Goal: Task Accomplishment & Management: Manage account settings

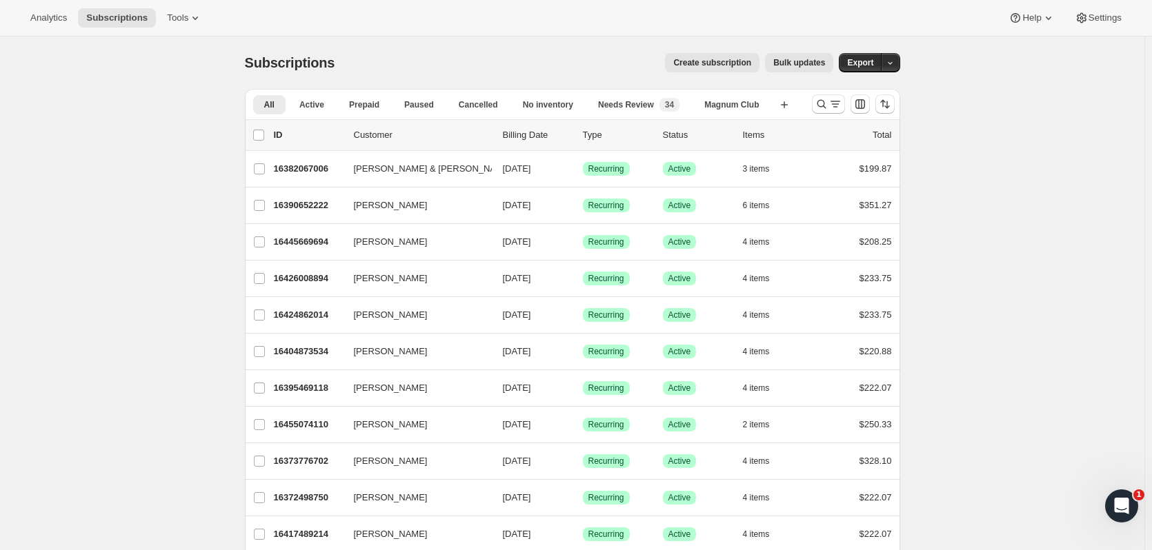
click at [824, 105] on icon "Search and filter results" at bounding box center [821, 104] width 14 height 14
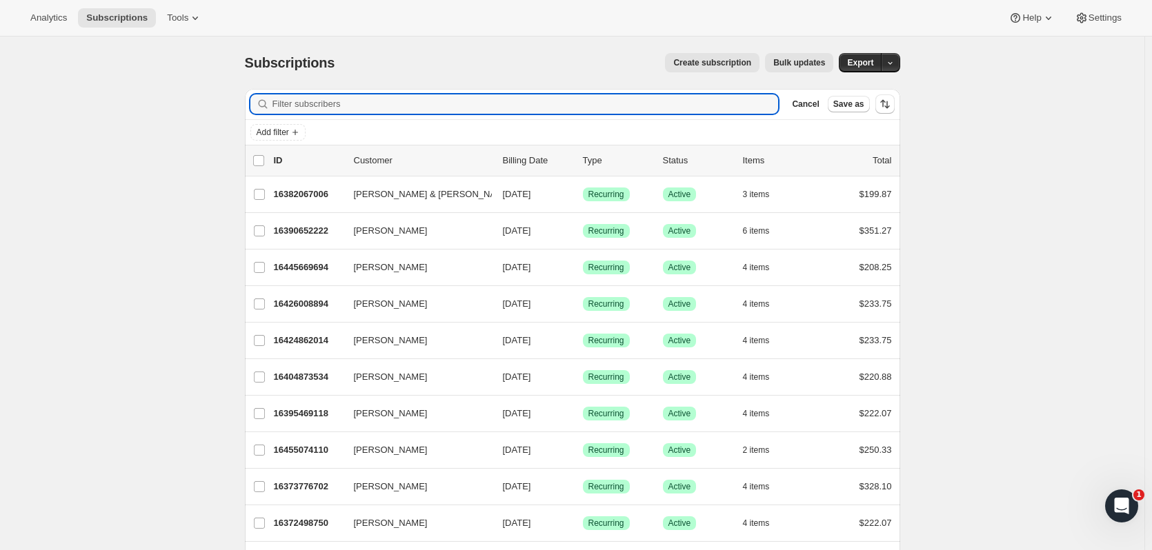
click at [391, 103] on input "Filter subscribers" at bounding box center [525, 103] width 506 height 19
paste input "curtistinewh@gmail.com"
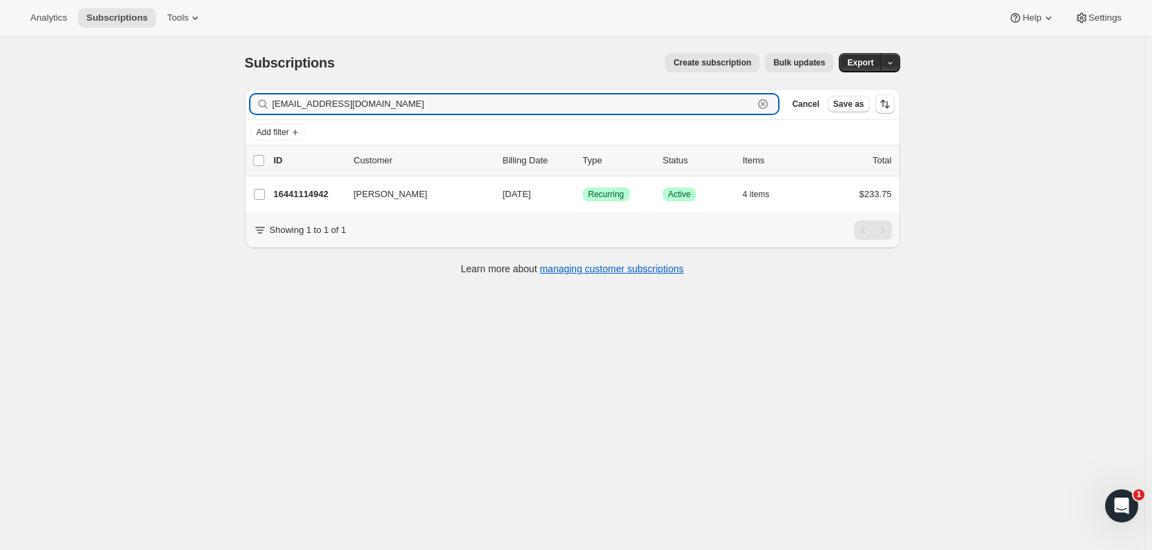
type input "curtistinewh@gmail.com"
click at [336, 193] on p "16441114942" at bounding box center [308, 195] width 69 height 14
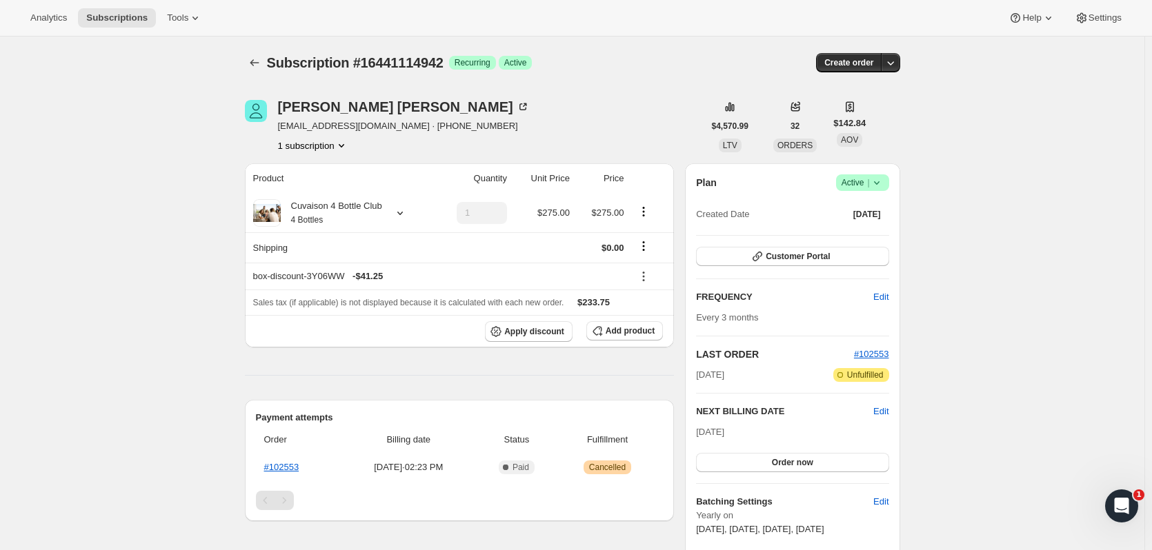
click at [900, 57] on button "button" at bounding box center [890, 62] width 19 height 19
click at [398, 215] on icon at bounding box center [400, 213] width 14 height 14
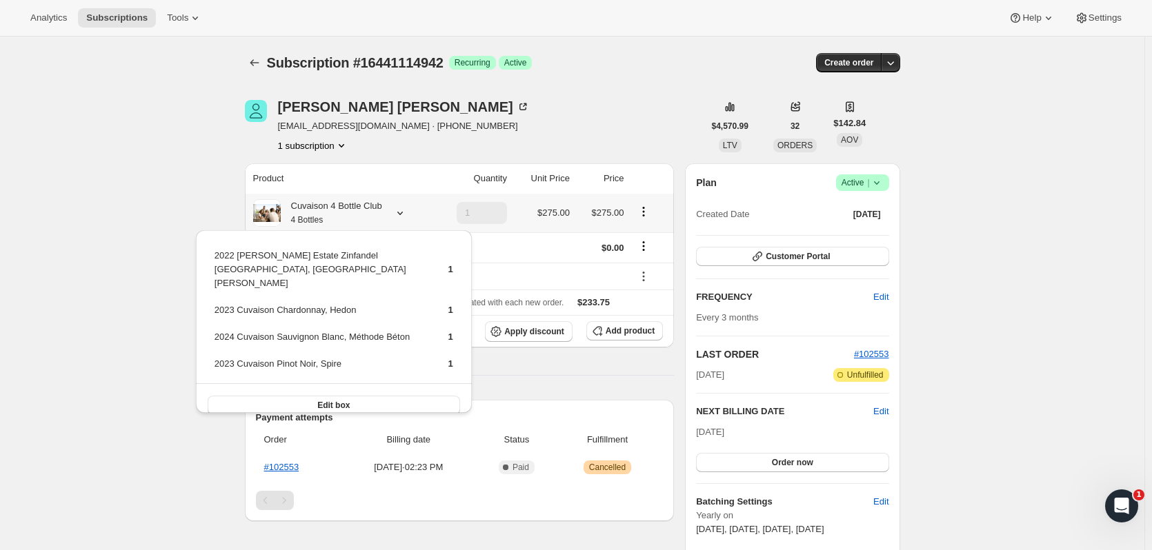
click at [364, 396] on button "Edit box" at bounding box center [334, 405] width 252 height 19
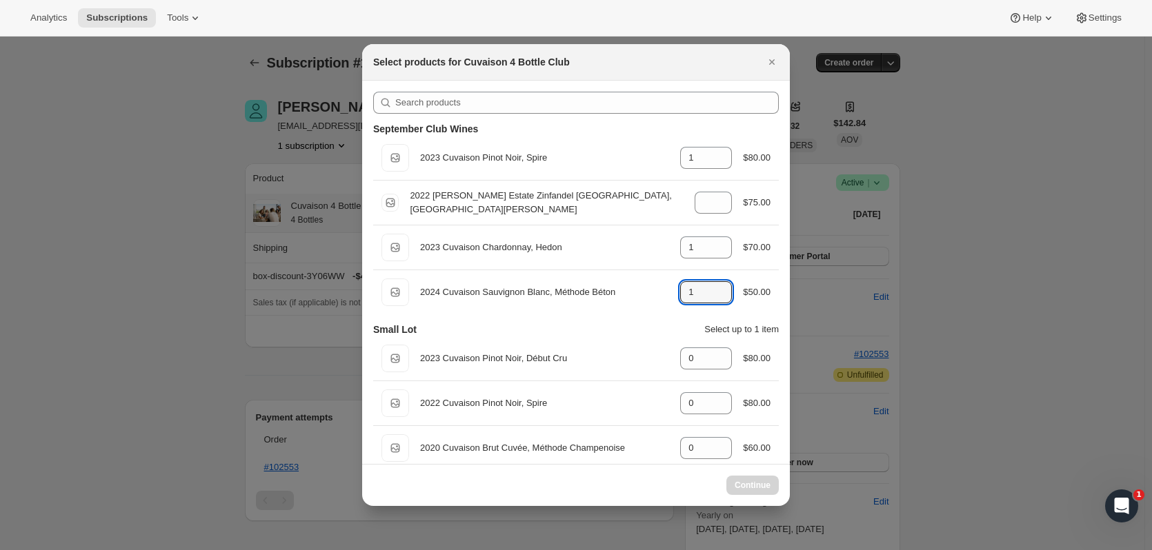
click at [716, 296] on icon ":rei:" at bounding box center [721, 297] width 14 height 14
click at [716, 297] on icon ":rei:" at bounding box center [721, 297] width 14 height 14
click at [721, 294] on icon ":rei:" at bounding box center [721, 297] width 14 height 14
type input "0"
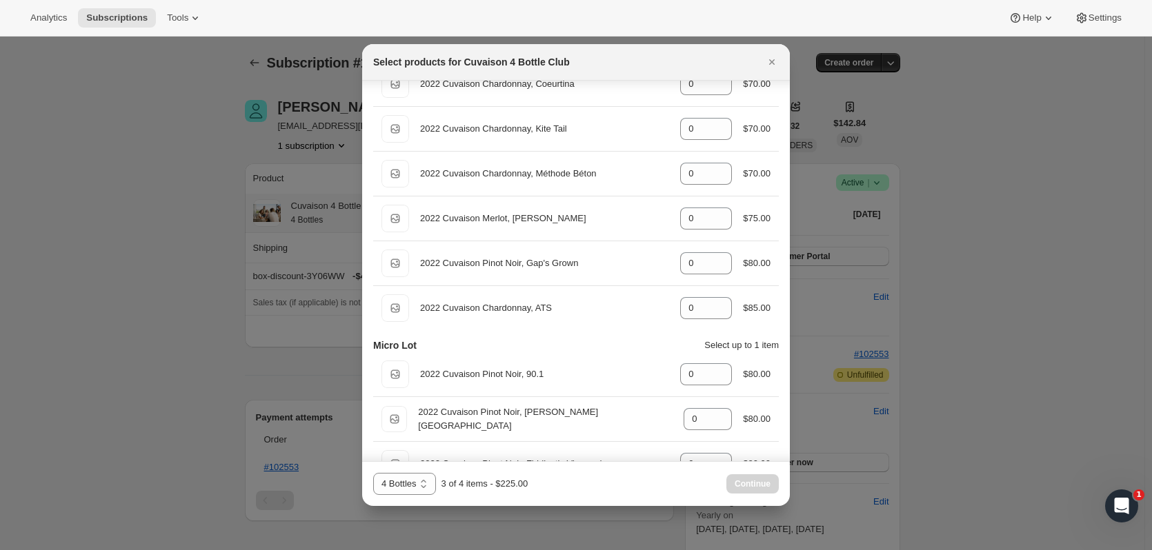
scroll to position [825, 0]
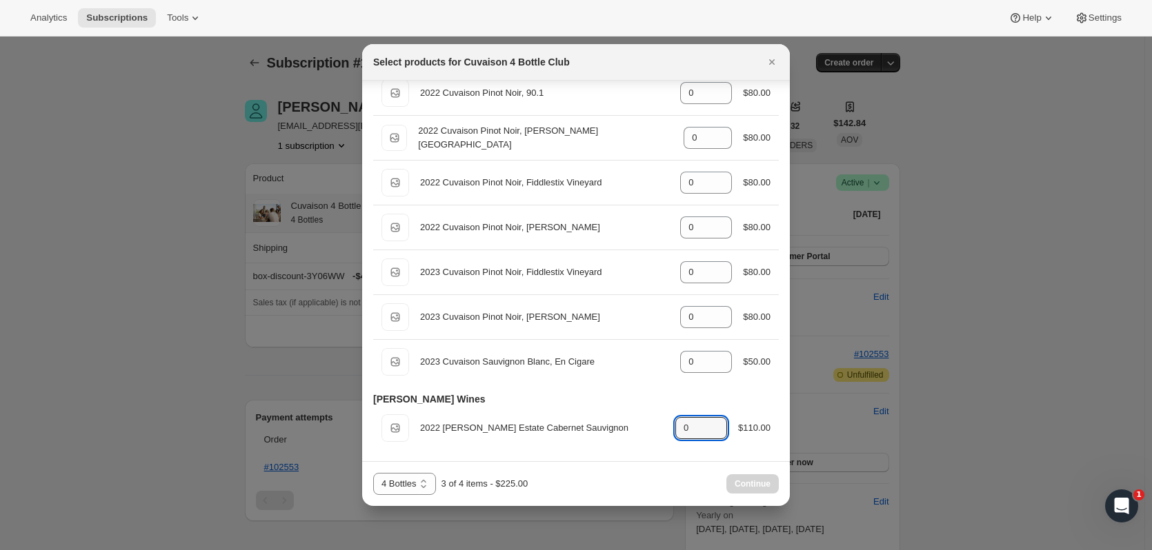
click at [710, 419] on icon ":rei:" at bounding box center [717, 424] width 14 height 14
type input "1"
click at [747, 482] on span "Continue" at bounding box center [752, 484] width 36 height 11
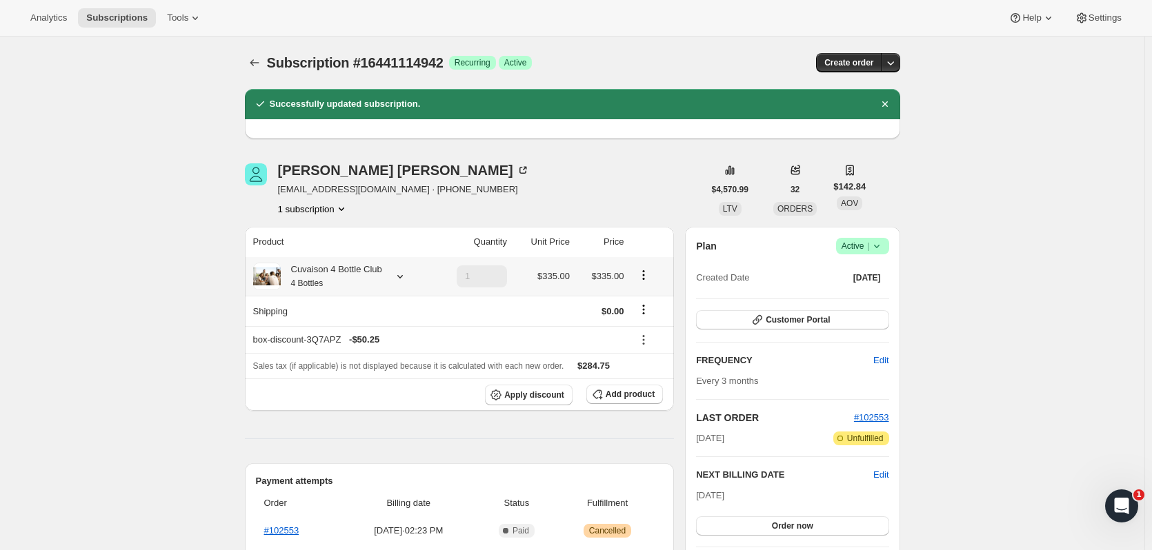
click at [410, 278] on div "Cuvaison 4 Bottle Club 4 Bottles" at bounding box center [341, 277] width 176 height 28
click at [399, 277] on icon at bounding box center [400, 277] width 14 height 14
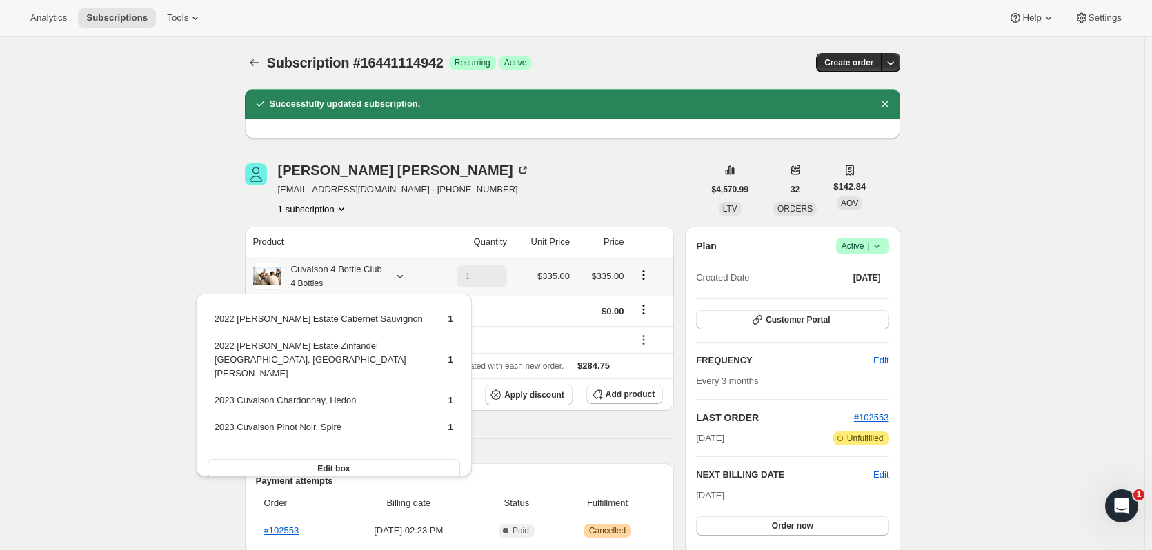
click at [399, 277] on icon at bounding box center [400, 277] width 14 height 14
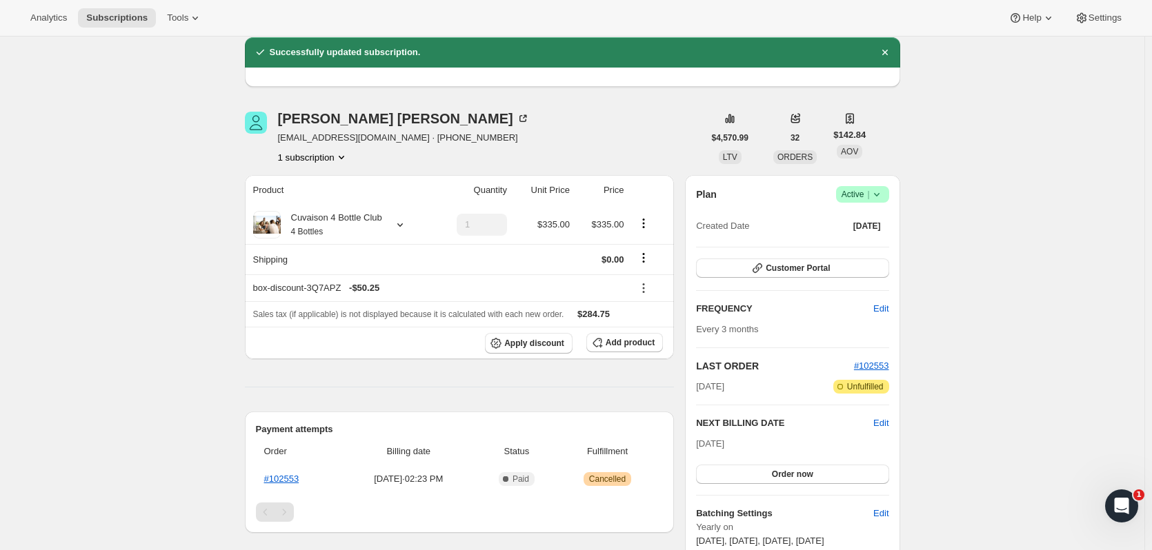
scroll to position [62, 0]
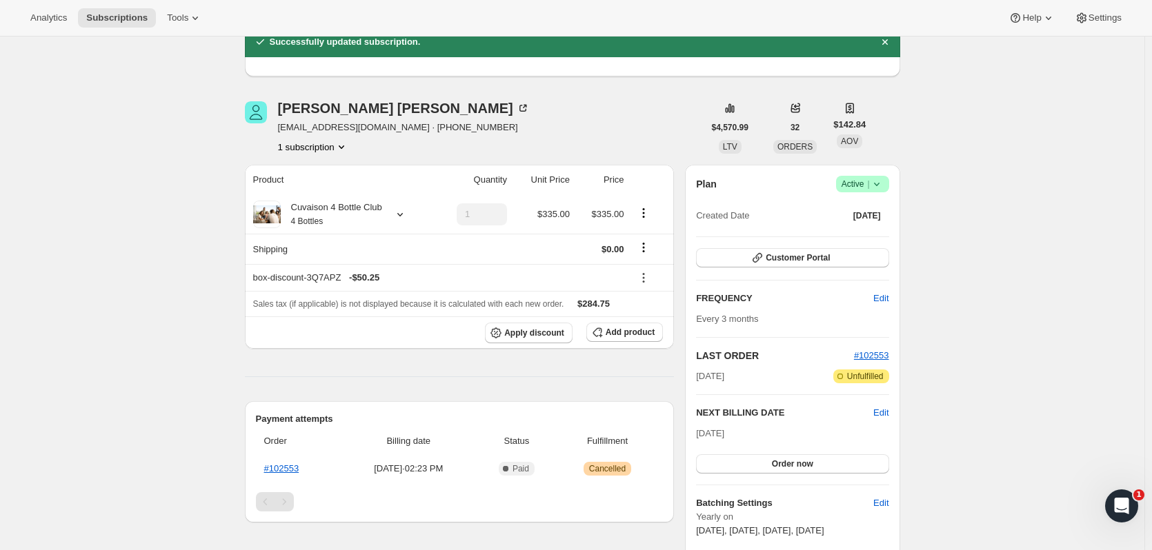
click at [798, 472] on button "Order now" at bounding box center [792, 463] width 192 height 19
click at [827, 465] on button "Click to confirm" at bounding box center [792, 463] width 192 height 19
